Goal: Transaction & Acquisition: Purchase product/service

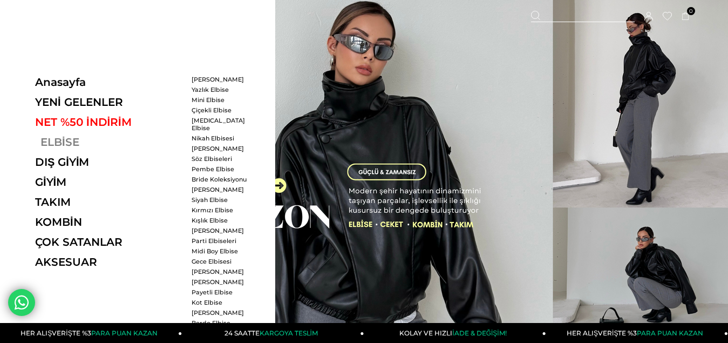
click at [63, 142] on link "ELBİSE" at bounding box center [109, 141] width 148 height 13
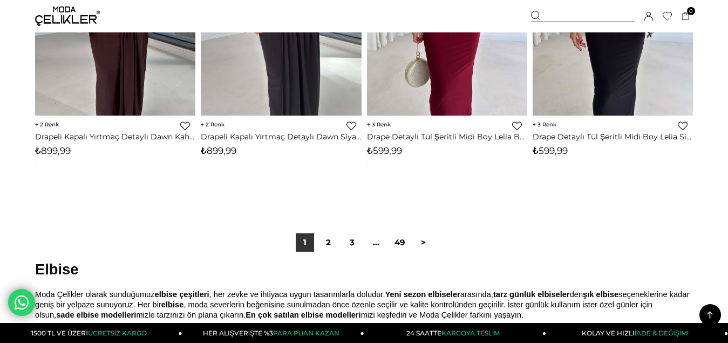
scroll to position [6153, 0]
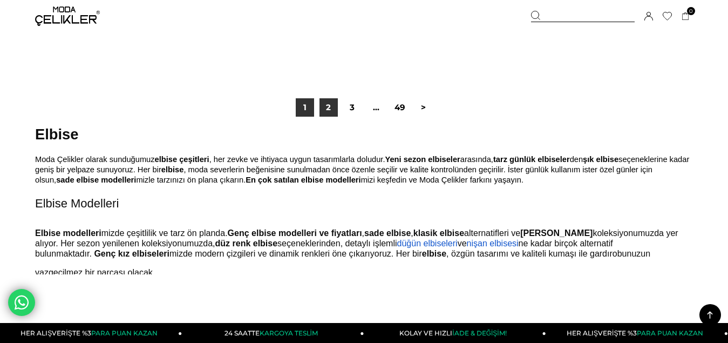
click at [324, 104] on link "2" at bounding box center [329, 107] width 18 height 18
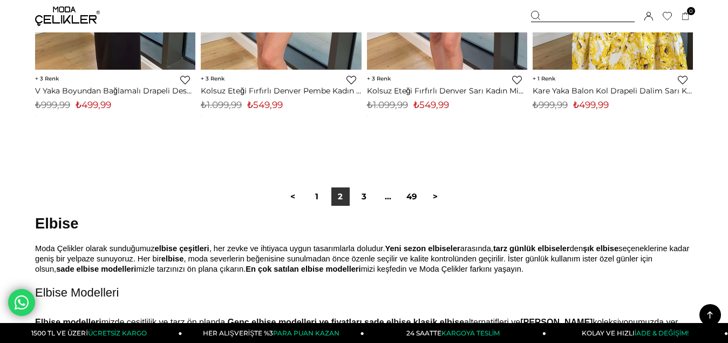
scroll to position [6045, 0]
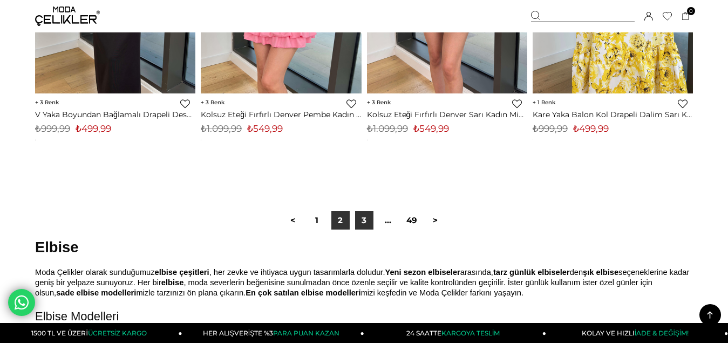
click at [368, 224] on link "3" at bounding box center [364, 220] width 18 height 18
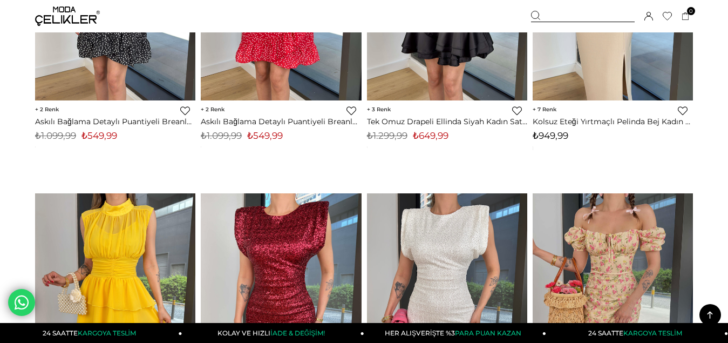
scroll to position [2699, 0]
